Goal: Information Seeking & Learning: Learn about a topic

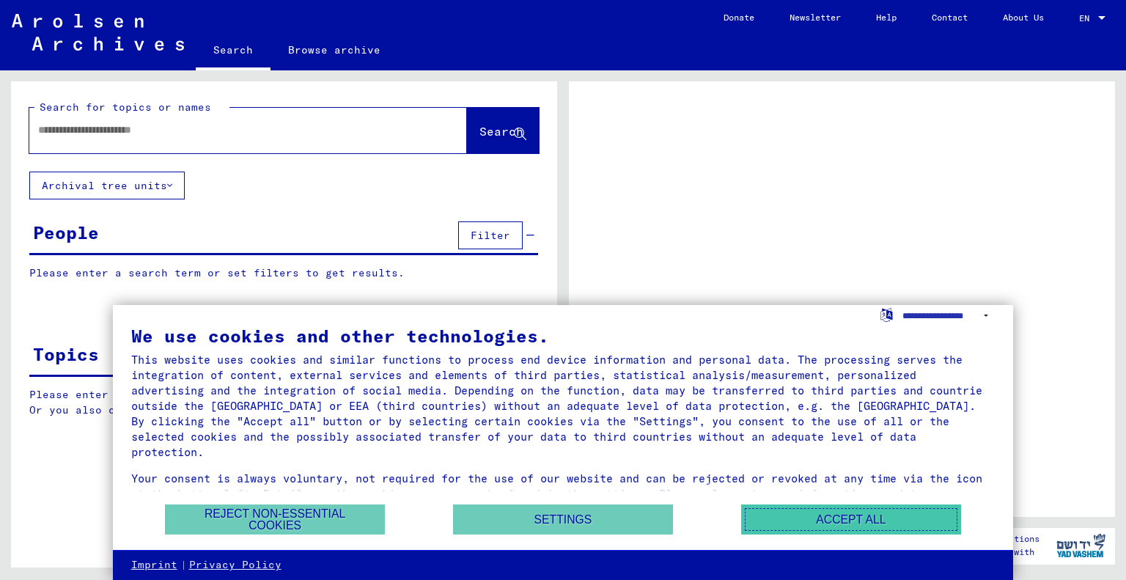
click at [852, 519] on button "Accept all" at bounding box center [851, 519] width 220 height 30
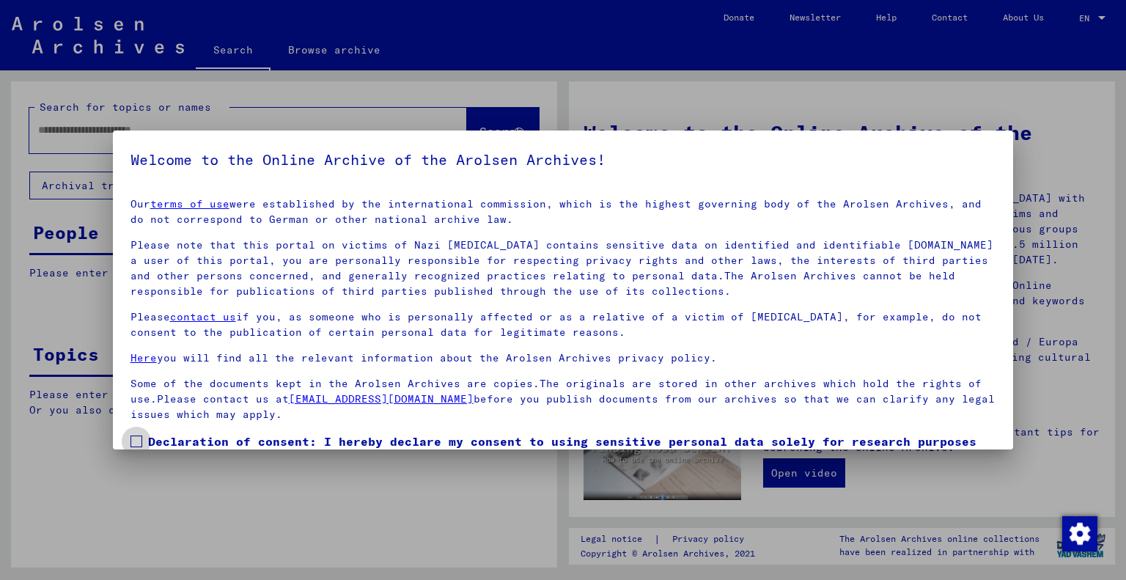
click at [135, 445] on span at bounding box center [136, 441] width 12 height 12
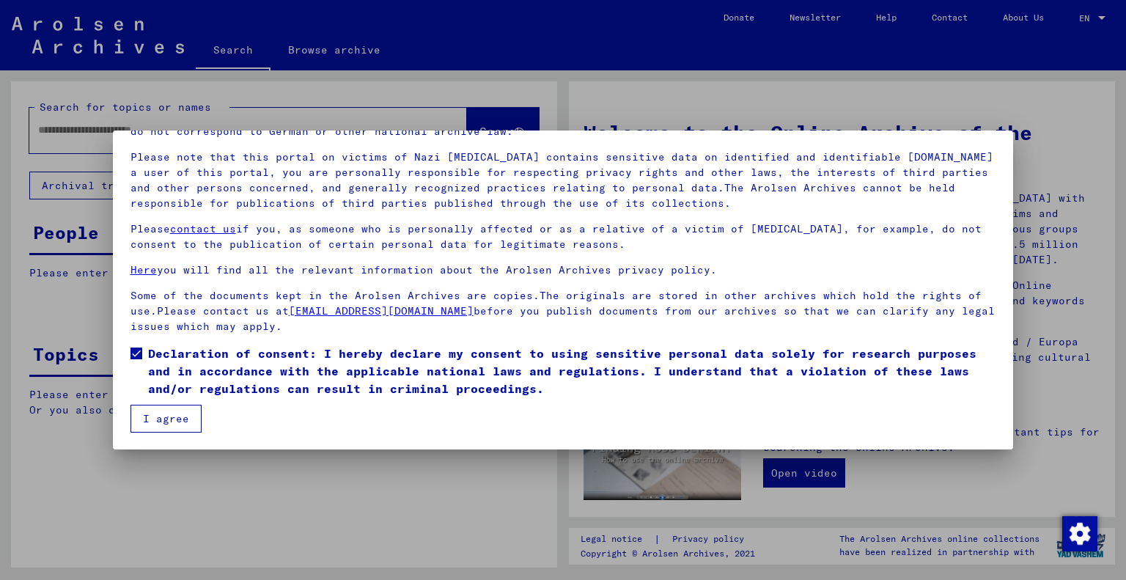
click at [191, 415] on button "I agree" at bounding box center [165, 419] width 71 height 28
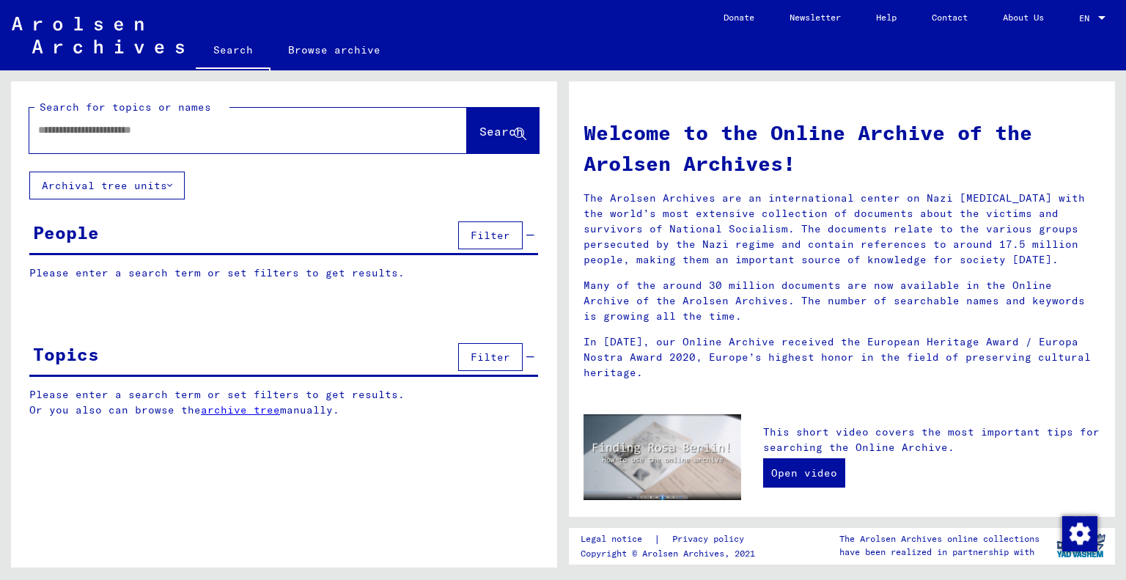
click at [106, 130] on input "text" at bounding box center [230, 129] width 385 height 15
type input "**********"
click at [174, 188] on button "Archival tree units" at bounding box center [106, 186] width 155 height 28
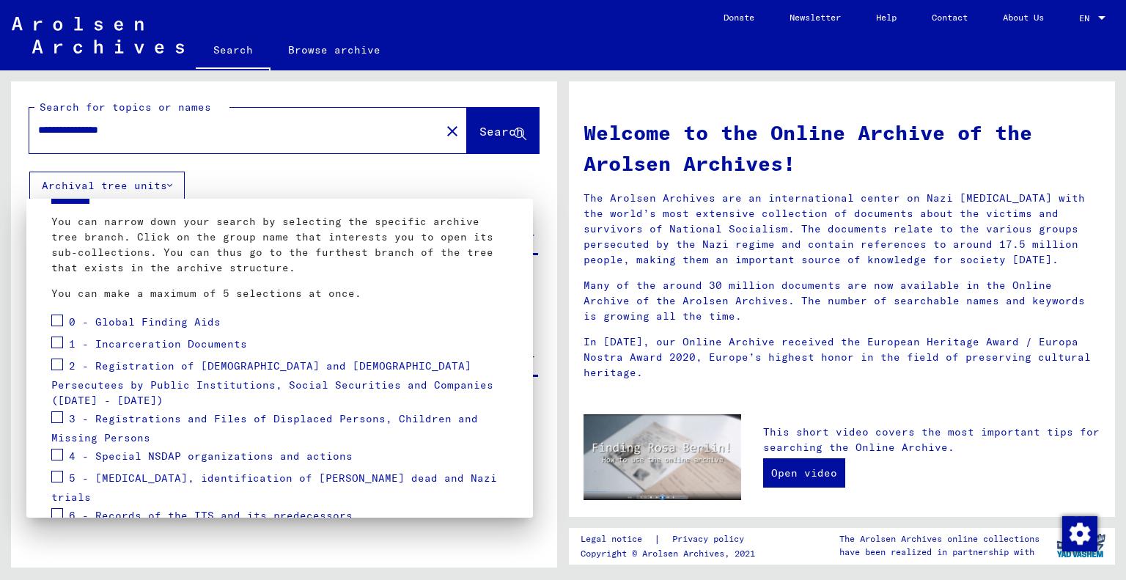
scroll to position [147, 0]
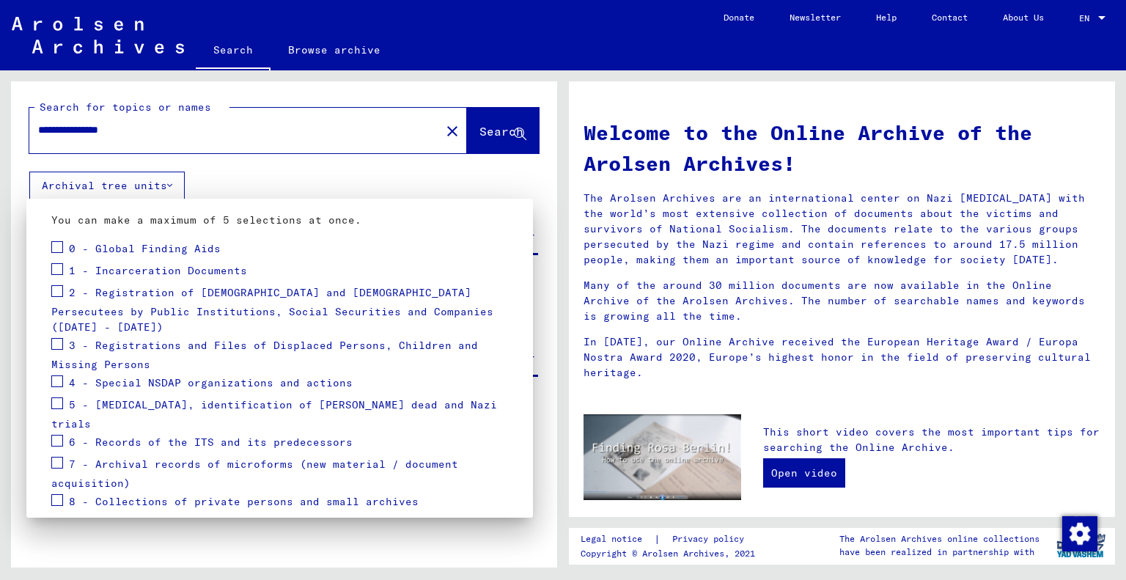
click at [54, 457] on span at bounding box center [57, 463] width 12 height 12
click at [57, 494] on span at bounding box center [57, 500] width 12 height 12
click at [59, 338] on span at bounding box center [57, 344] width 12 height 12
click at [57, 288] on span at bounding box center [57, 291] width 12 height 12
click at [59, 248] on span at bounding box center [57, 247] width 12 height 12
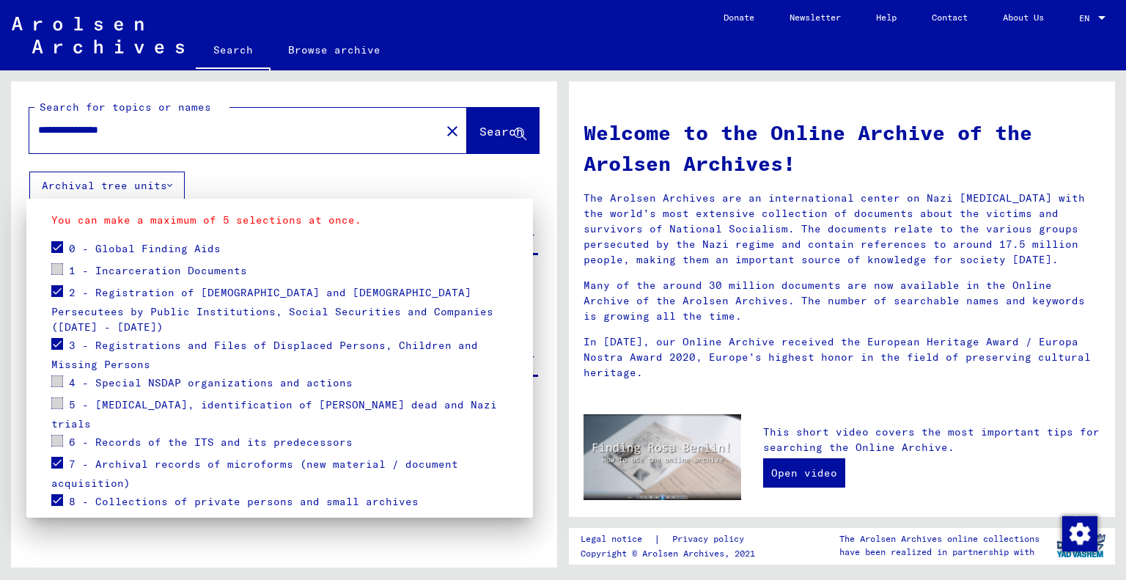
click at [56, 375] on span at bounding box center [57, 381] width 12 height 12
click at [56, 243] on span at bounding box center [57, 247] width 12 height 12
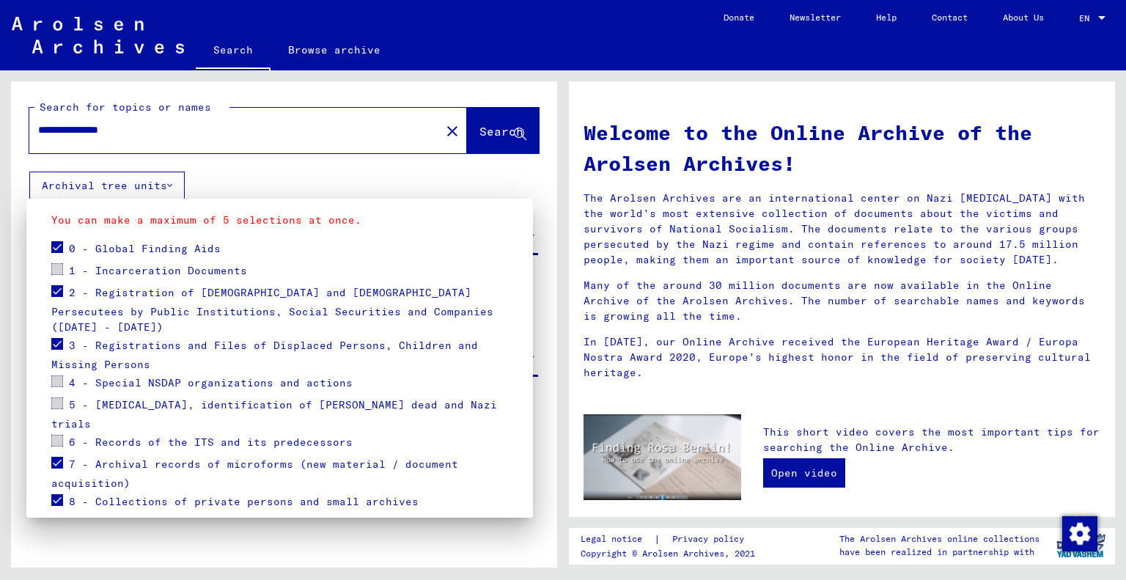
click at [56, 457] on span at bounding box center [57, 463] width 12 height 12
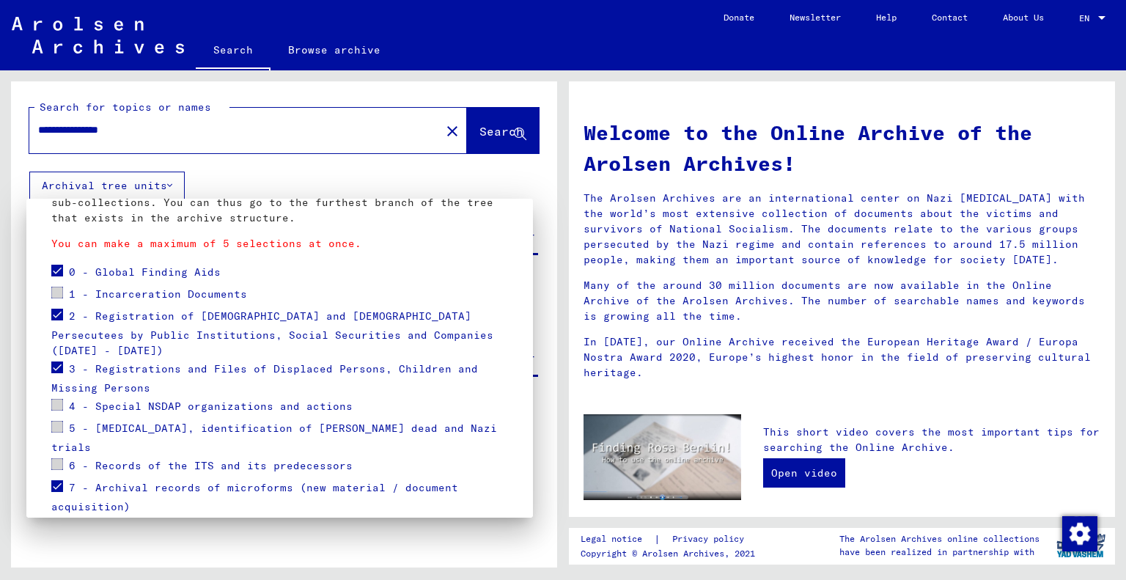
scroll to position [100, 0]
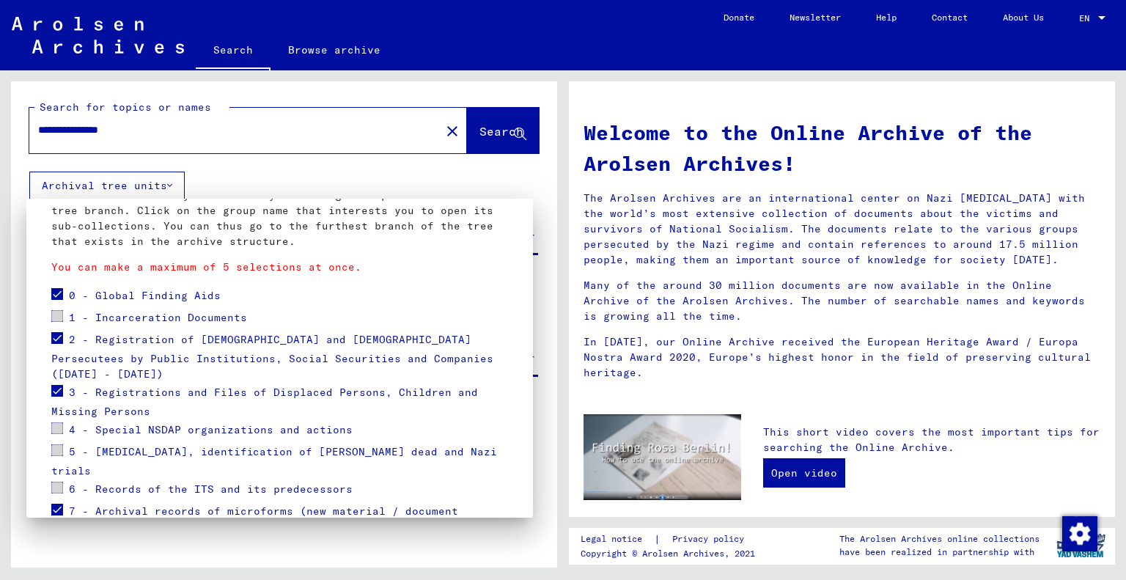
click at [57, 316] on span at bounding box center [57, 316] width 12 height 12
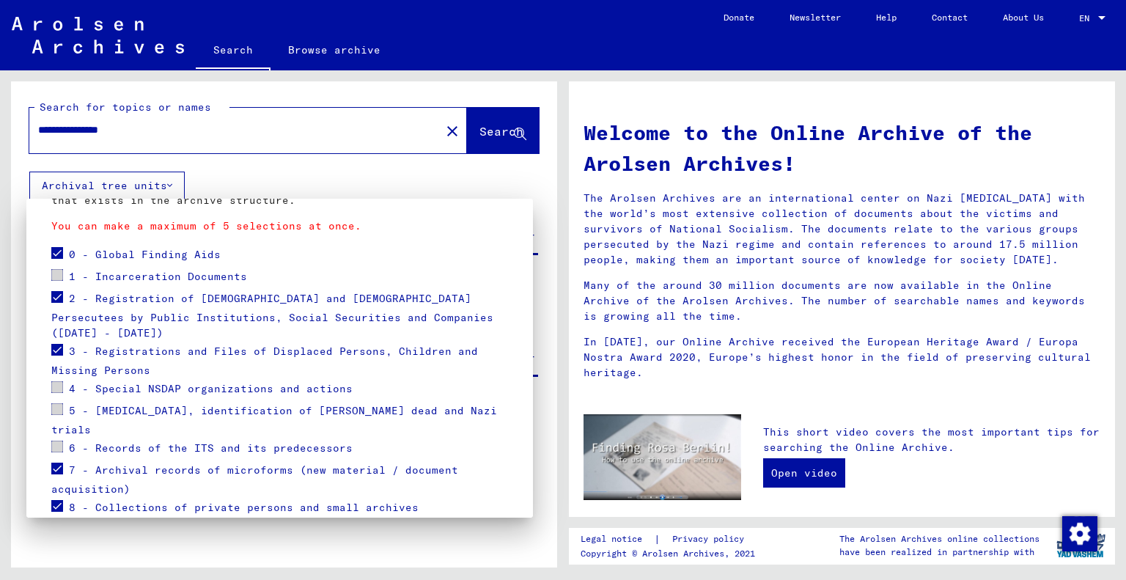
scroll to position [173, 0]
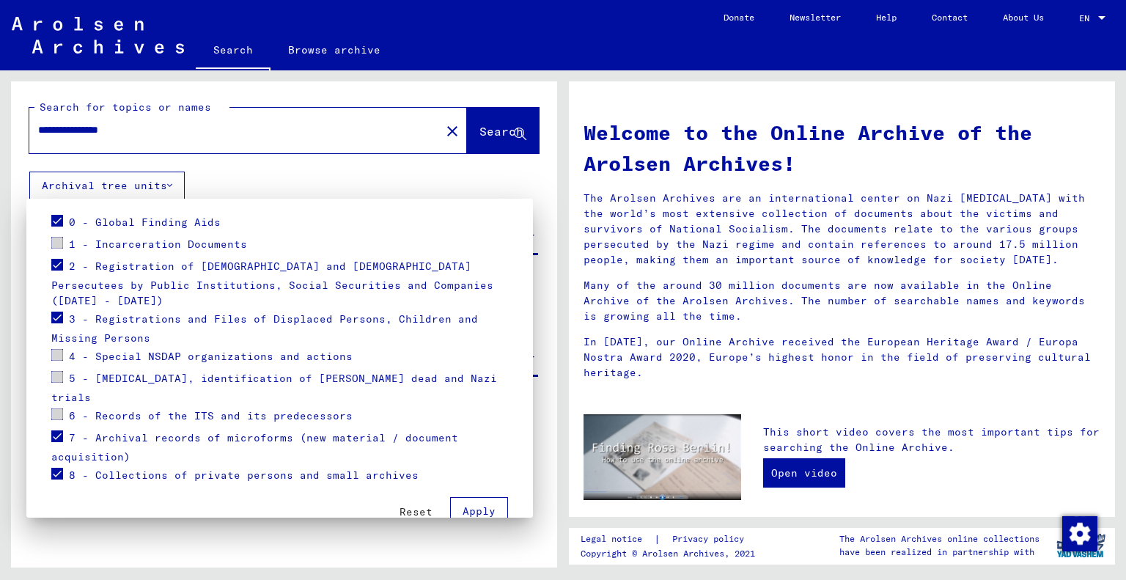
click at [56, 468] on span at bounding box center [57, 474] width 12 height 12
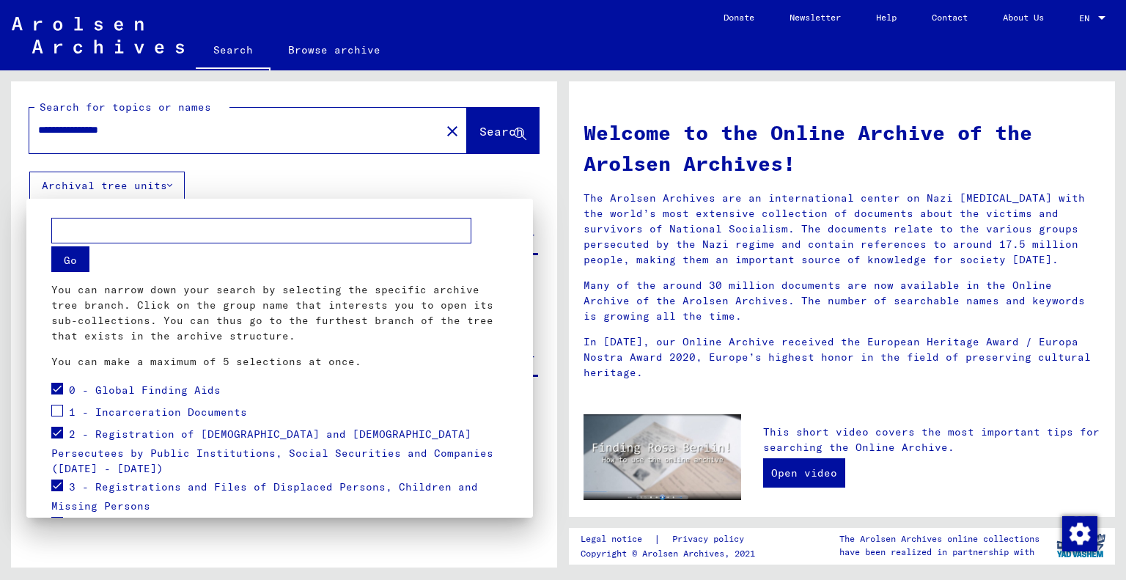
scroll to position [0, 0]
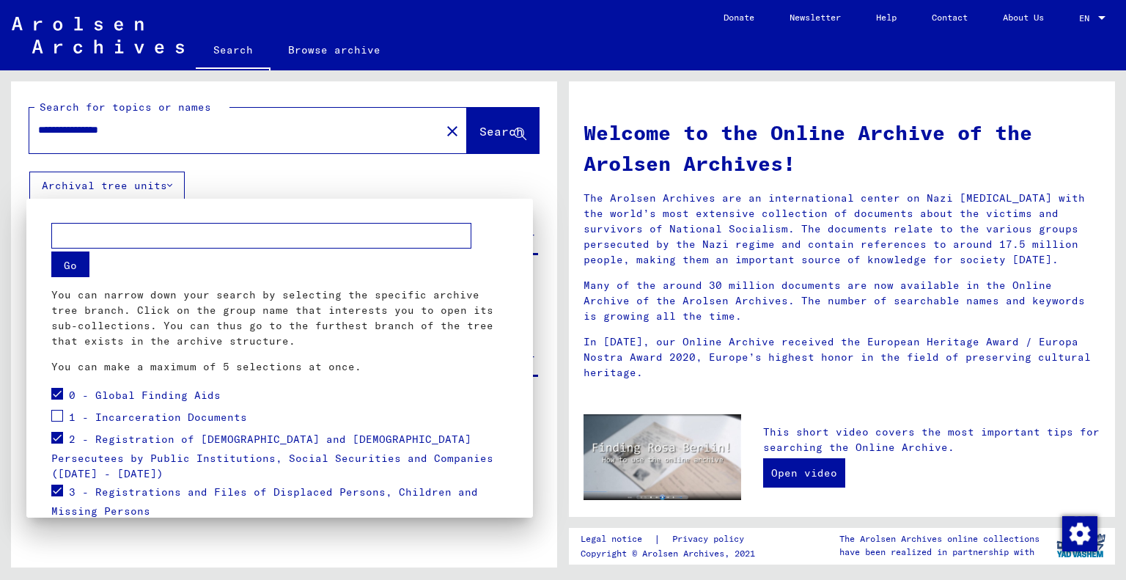
click at [62, 414] on span at bounding box center [57, 416] width 12 height 12
click at [172, 240] on input "text" at bounding box center [261, 236] width 420 height 26
click at [472, 133] on div at bounding box center [563, 290] width 1126 height 580
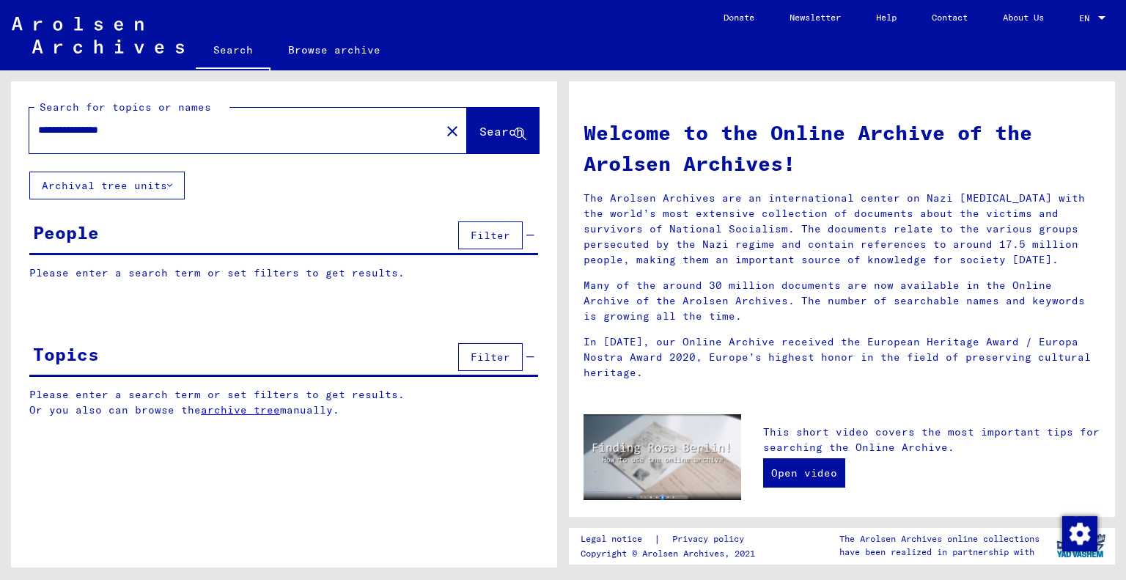
click at [314, 270] on p "Please enter a search term or set filters to get results." at bounding box center [283, 272] width 509 height 15
click at [479, 237] on span "Filter" at bounding box center [491, 235] width 40 height 13
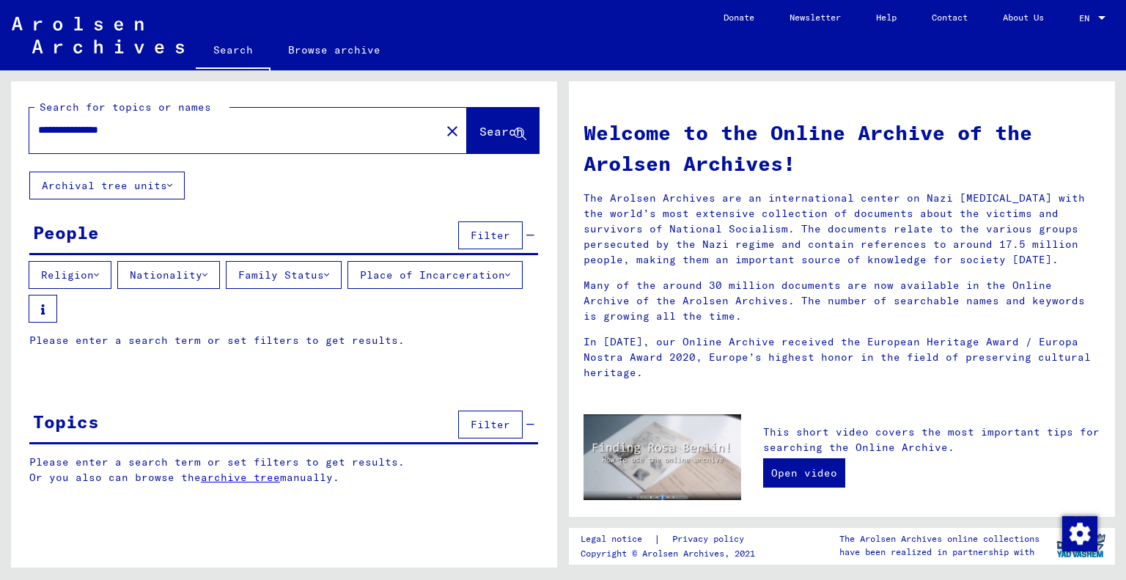
click at [207, 274] on icon at bounding box center [204, 275] width 5 height 10
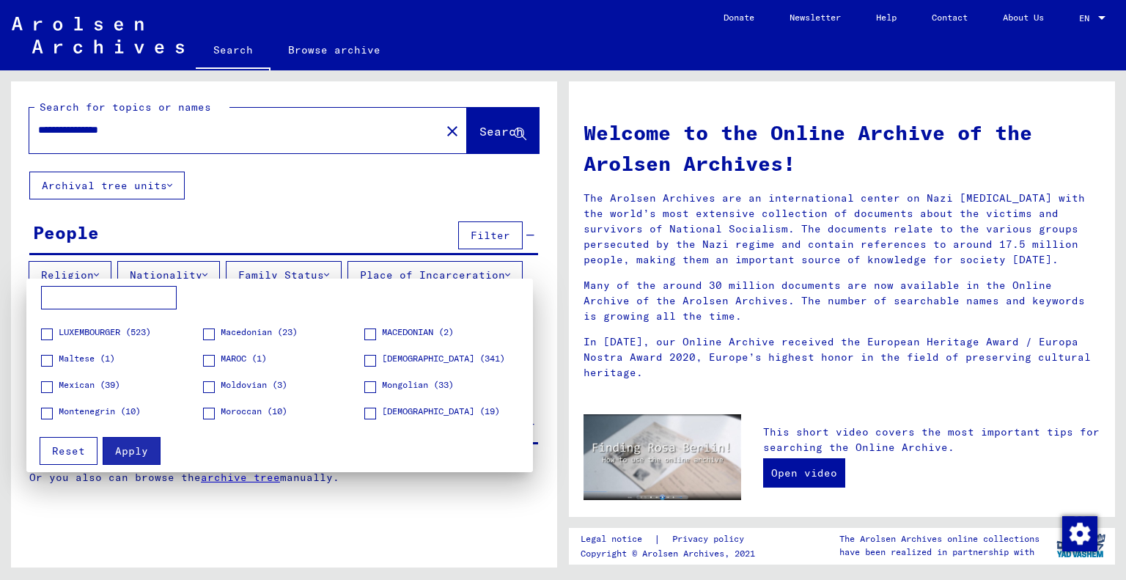
scroll to position [1319, 0]
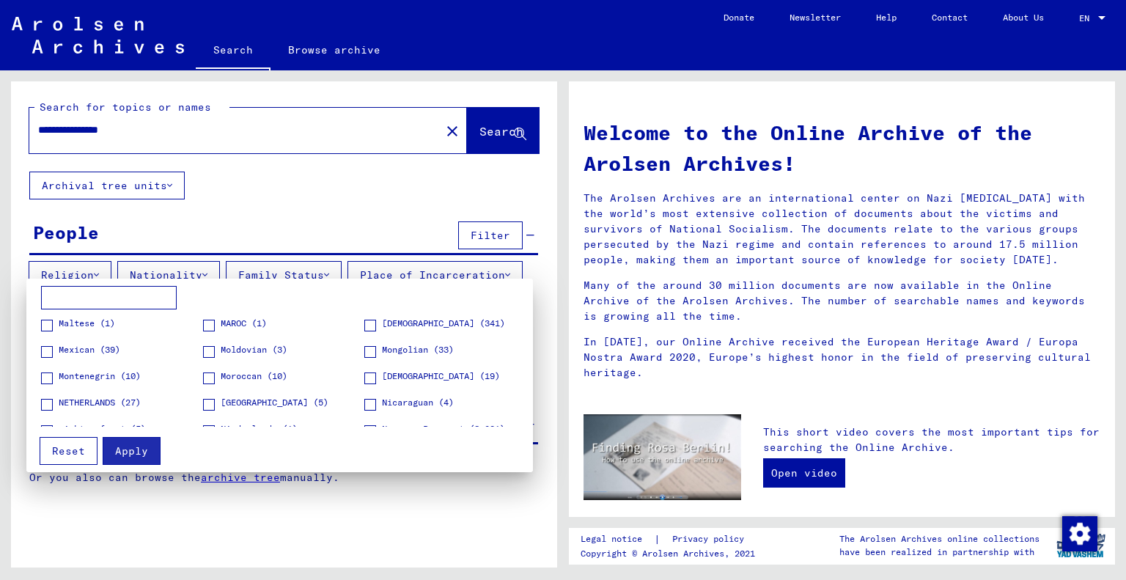
click at [50, 405] on span at bounding box center [47, 405] width 12 height 12
click at [136, 453] on span "Apply" at bounding box center [131, 450] width 33 height 13
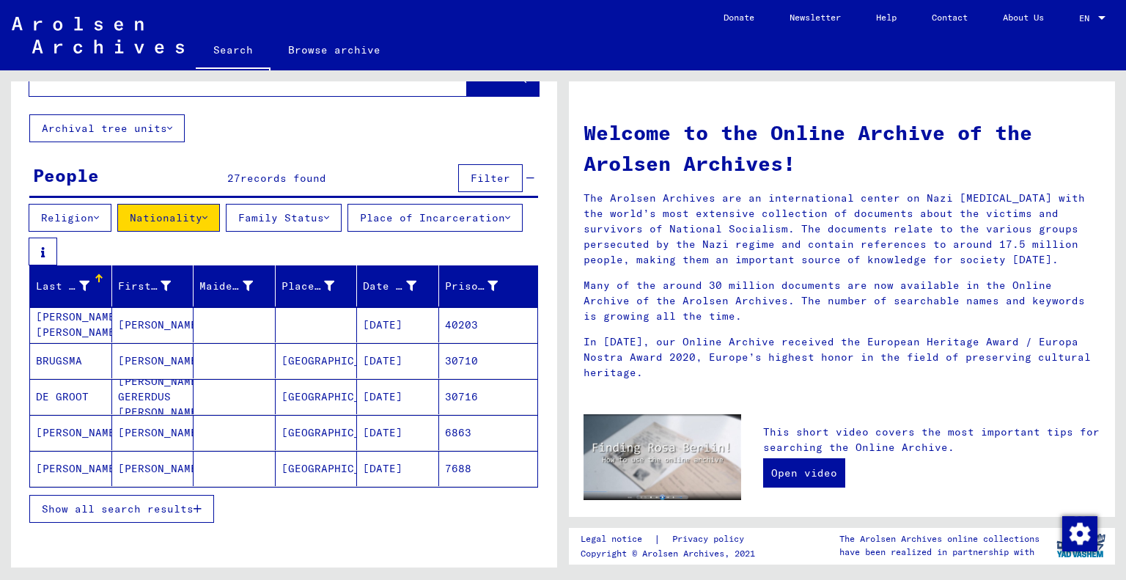
scroll to position [73, 0]
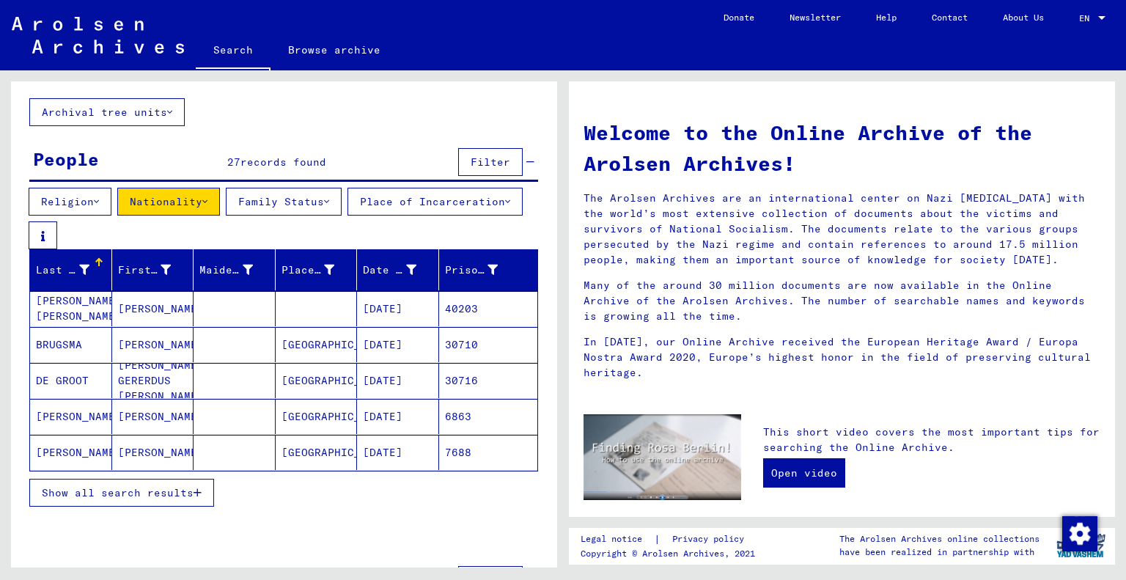
click at [347, 216] on button "Place of Incarceration" at bounding box center [434, 202] width 175 height 28
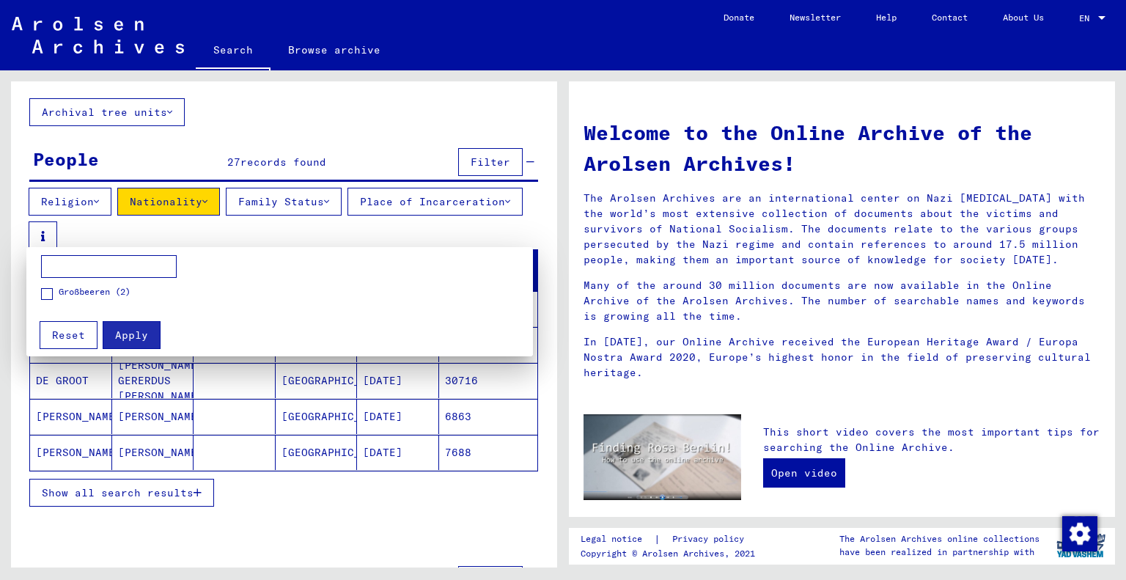
click at [376, 222] on div at bounding box center [563, 290] width 1126 height 580
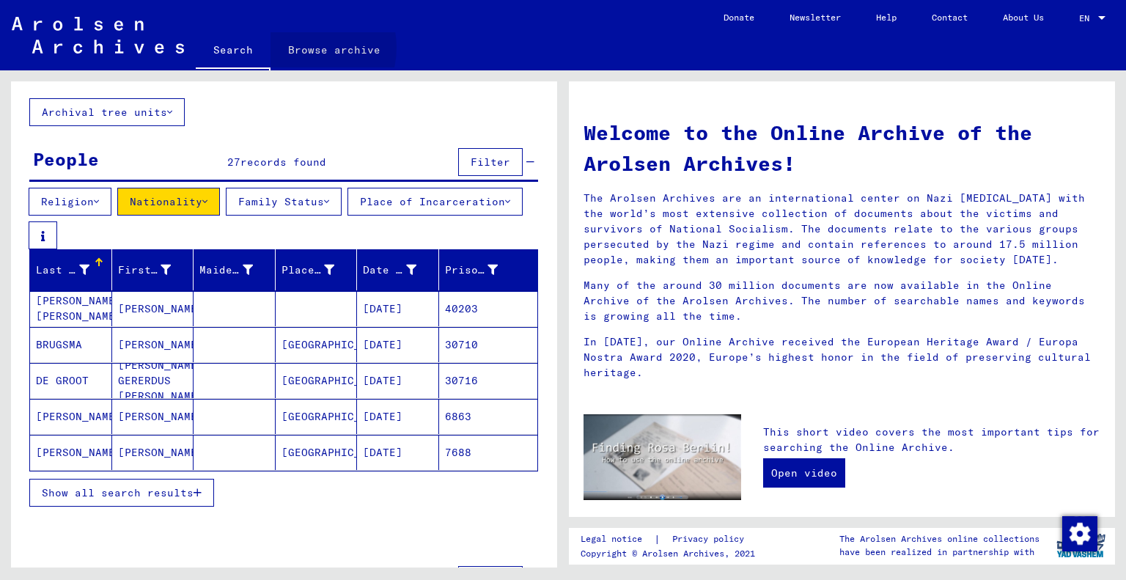
click at [303, 48] on link "Browse archive" at bounding box center [334, 49] width 128 height 35
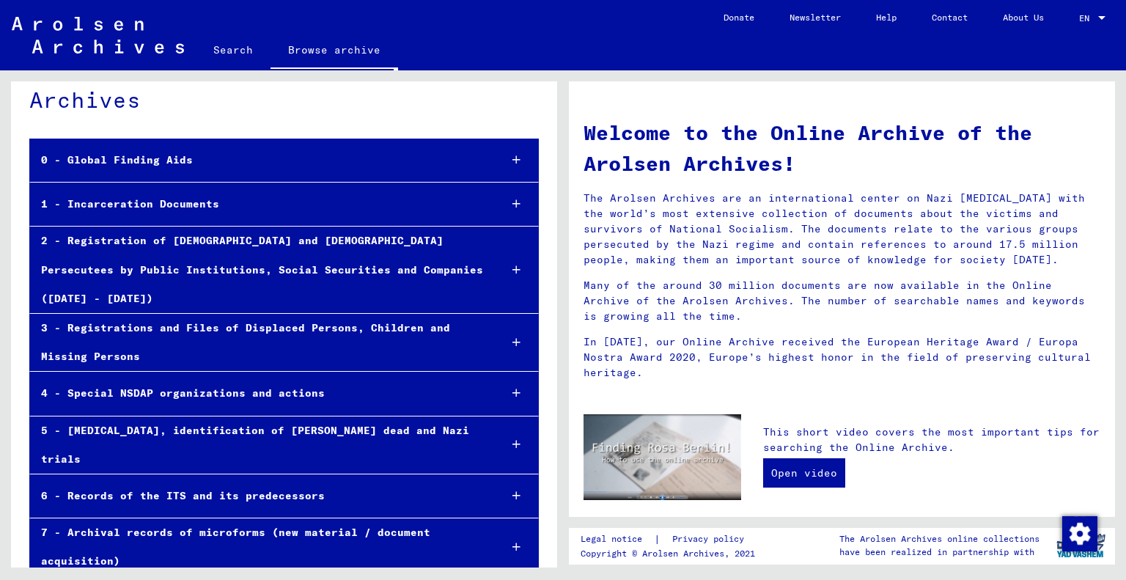
scroll to position [69, 0]
